Goal: Navigation & Orientation: Find specific page/section

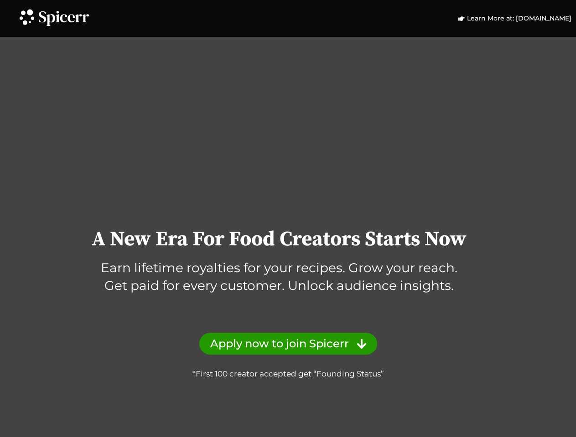
click at [26, 16] on icon at bounding box center [27, 17] width 20 height 20
click at [64, 18] on icon at bounding box center [64, 18] width 50 height 15
